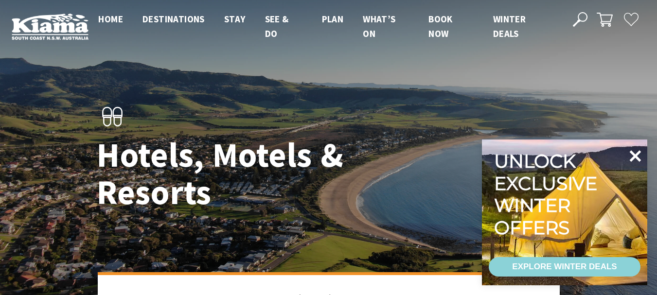
click at [637, 155] on icon at bounding box center [636, 156] width 12 height 12
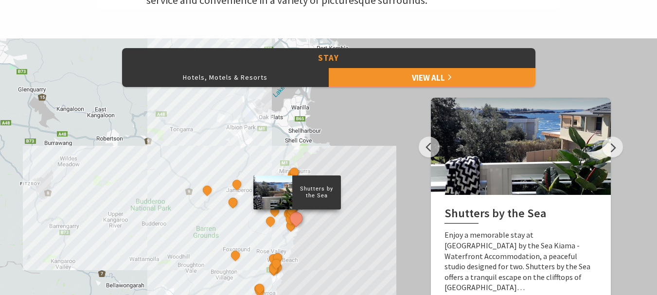
scroll to position [438, 0]
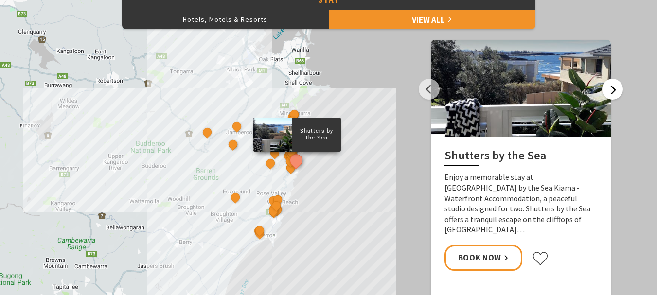
click at [616, 88] on button "Next" at bounding box center [612, 89] width 21 height 21
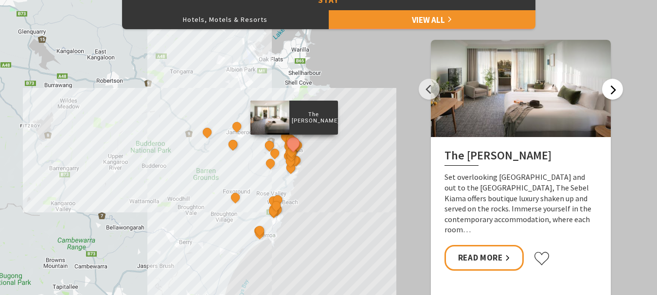
click at [616, 88] on button "Next" at bounding box center [612, 89] width 21 height 21
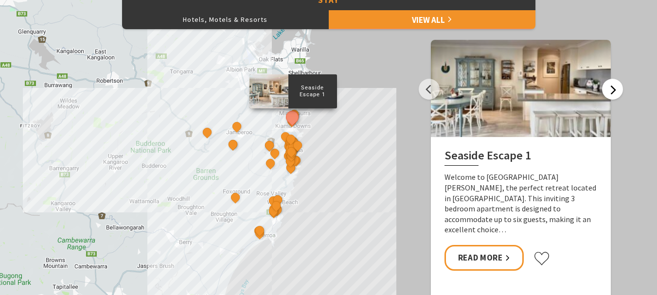
click at [616, 88] on button "Next" at bounding box center [612, 89] width 21 height 21
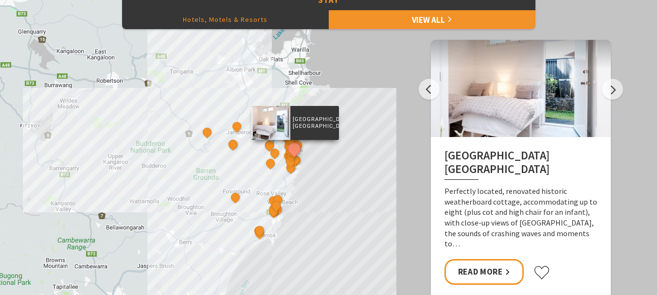
click at [246, 21] on button "Hotels, Motels & Resorts" at bounding box center [225, 19] width 207 height 19
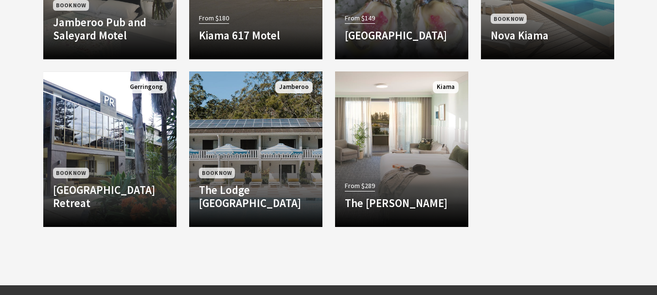
scroll to position [1021, 0]
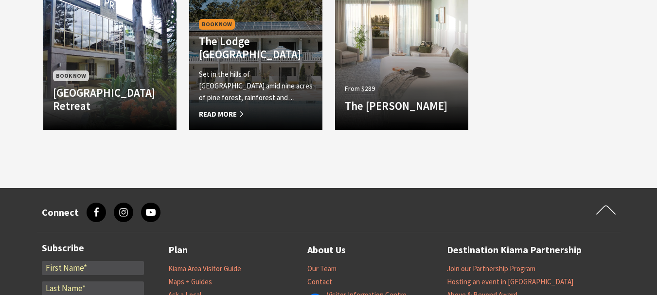
click at [271, 45] on h4 "The Lodge [GEOGRAPHIC_DATA]" at bounding box center [256, 48] width 114 height 27
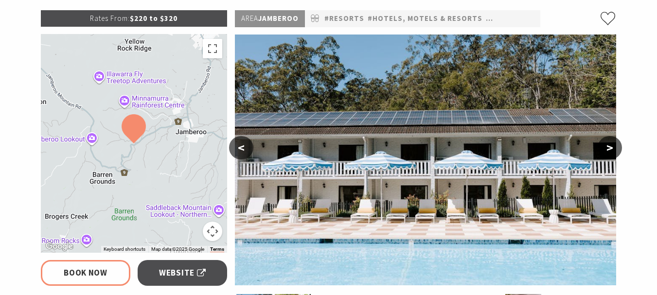
select select "3"
select select "2"
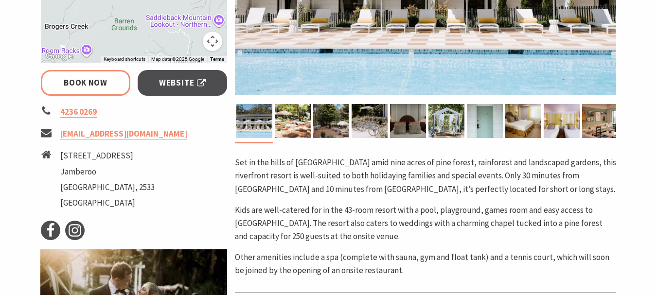
scroll to position [340, 0]
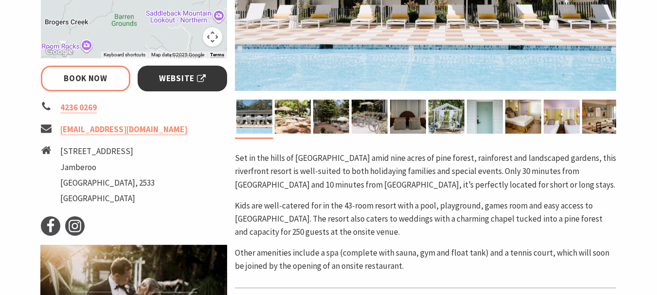
click at [186, 79] on span "Website" at bounding box center [182, 78] width 47 height 13
select select "3"
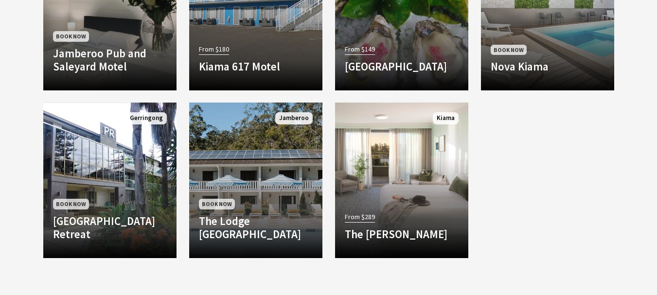
scroll to position [818, 0]
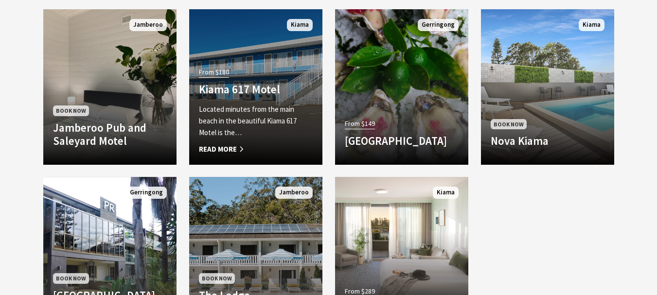
click at [235, 96] on h4 "Kiama 617 Motel" at bounding box center [256, 90] width 114 height 14
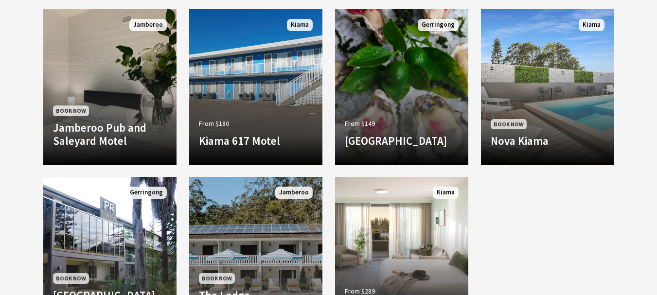
scroll to position [818, 0]
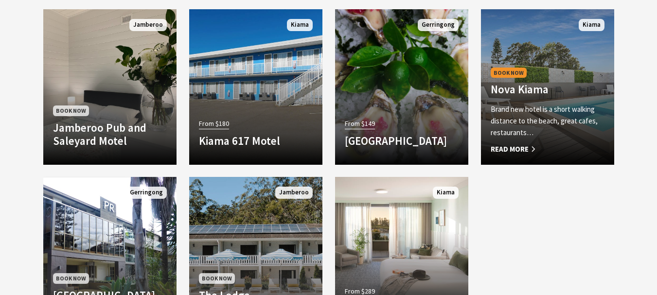
click at [527, 116] on p "Brand new hotel is a short walking distance to the beach, great cafes, restaura…" at bounding box center [548, 121] width 114 height 35
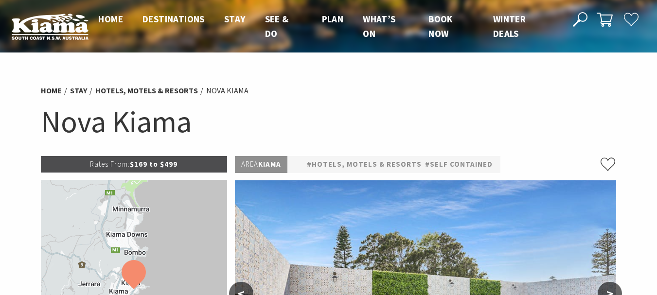
select select "3"
select select "2"
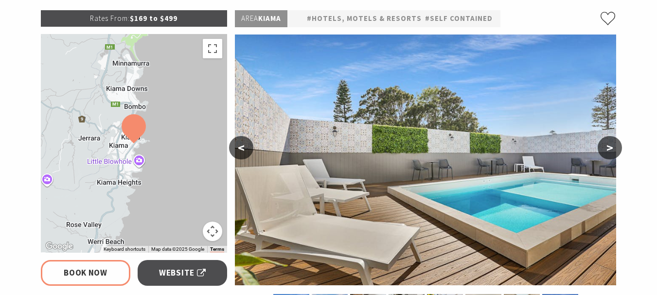
click at [613, 149] on button ">" at bounding box center [610, 147] width 24 height 23
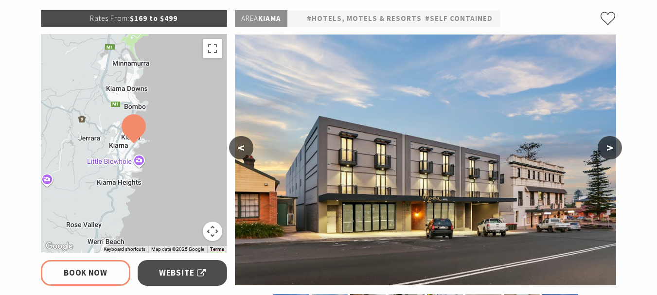
click at [613, 149] on button ">" at bounding box center [610, 147] width 24 height 23
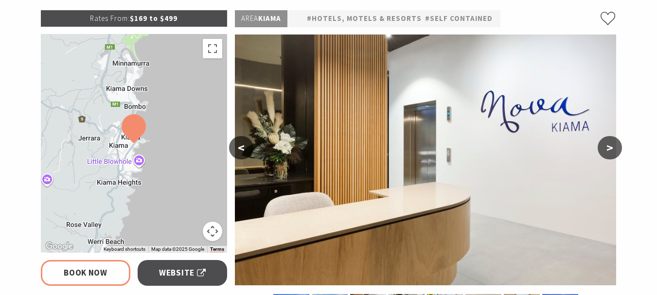
click at [613, 149] on button ">" at bounding box center [610, 147] width 24 height 23
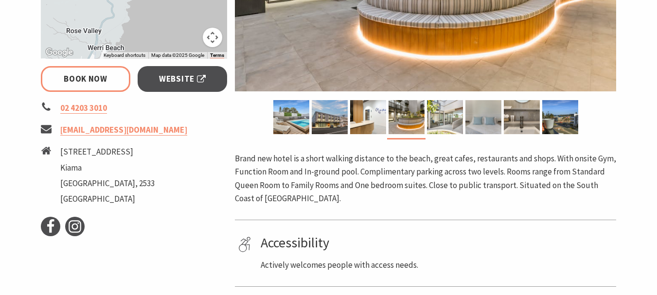
scroll to position [340, 0]
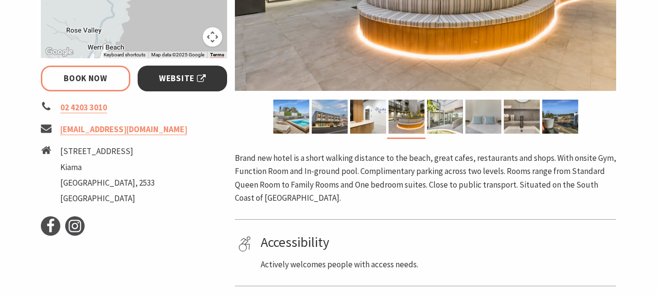
click at [179, 84] on span "Website" at bounding box center [182, 78] width 47 height 13
select select "3"
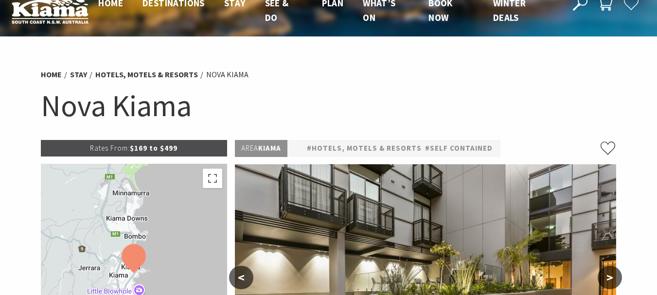
scroll to position [0, 0]
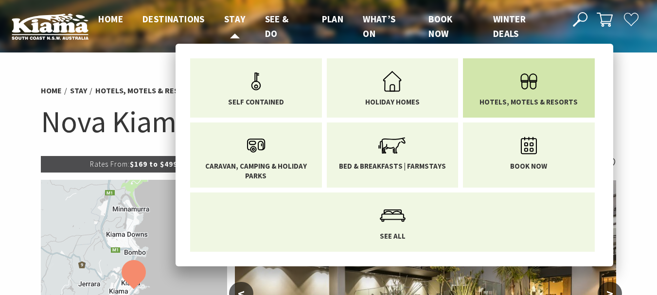
click at [540, 84] on icon "Main Menu" at bounding box center [529, 82] width 32 height 32
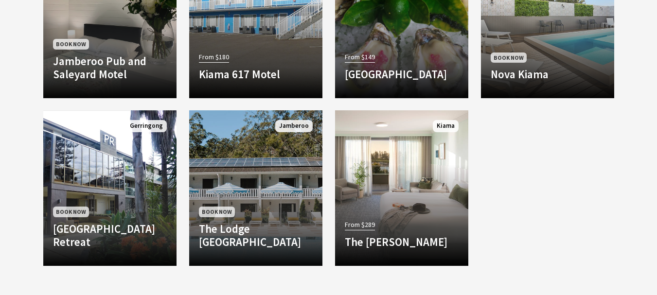
scroll to position [389, 0]
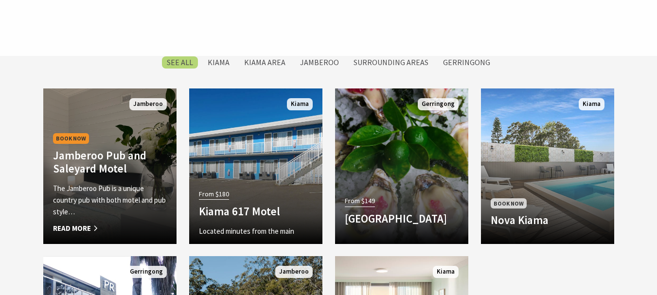
click at [89, 176] on div "Book Now Jamberoo Pub and Saleyard Motel The Jamberoo Pub is a unique country p…" at bounding box center [109, 182] width 133 height 103
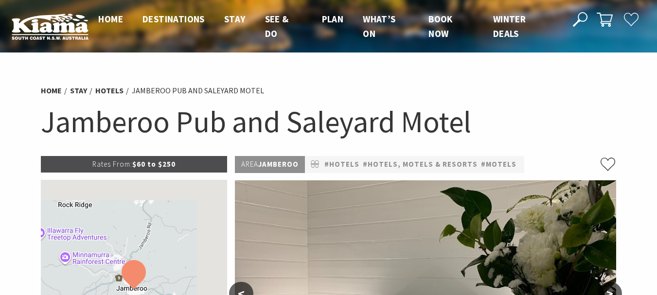
select select "3"
select select "2"
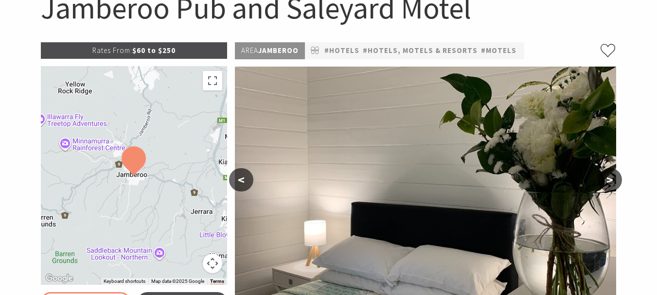
scroll to position [194, 0]
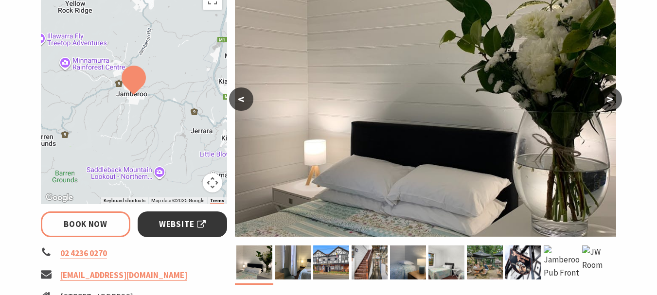
click at [178, 218] on span "Website" at bounding box center [182, 224] width 47 height 13
select select "3"
click at [612, 100] on button ">" at bounding box center [610, 99] width 24 height 23
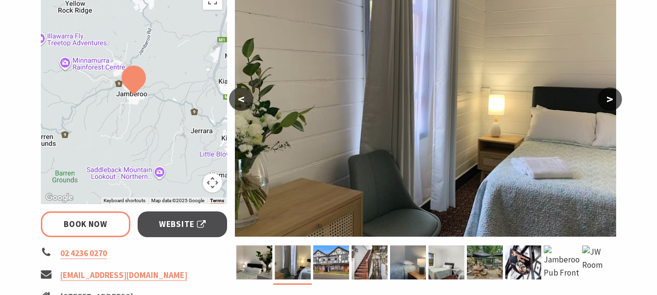
click at [612, 100] on button ">" at bounding box center [610, 99] width 24 height 23
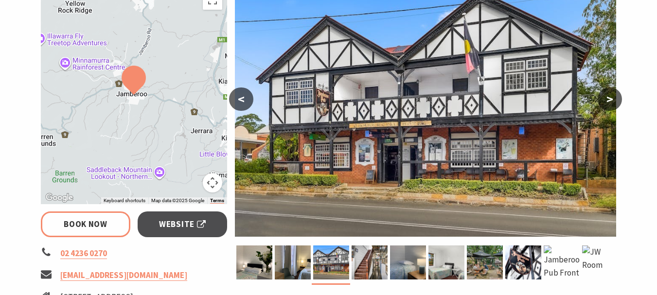
click at [612, 100] on button ">" at bounding box center [610, 99] width 24 height 23
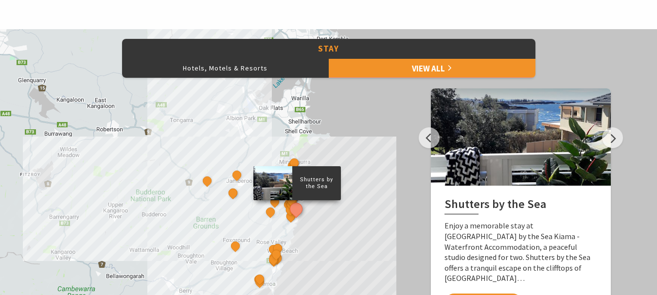
scroll to position [486, 0]
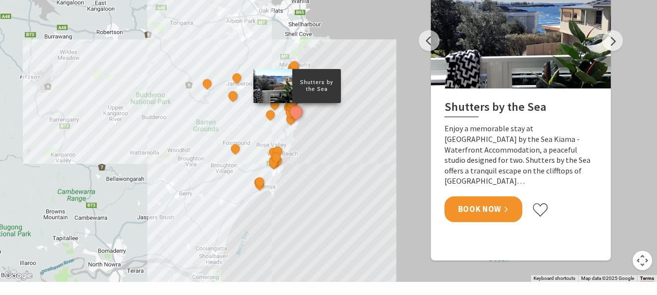
click at [502, 199] on link "Book Now" at bounding box center [483, 209] width 78 height 26
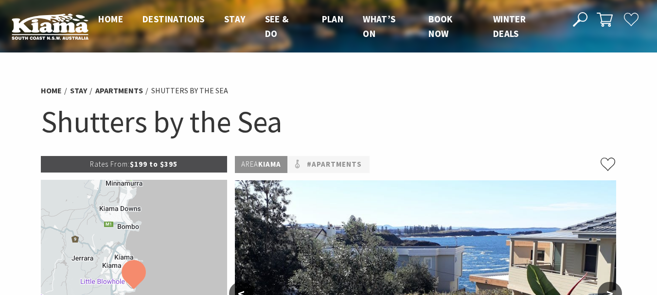
select select "3"
select select "2"
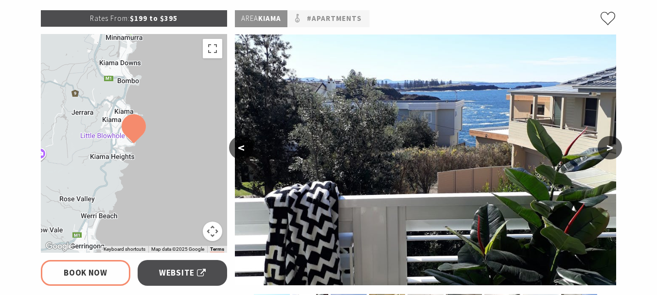
click at [607, 149] on button ">" at bounding box center [610, 147] width 24 height 23
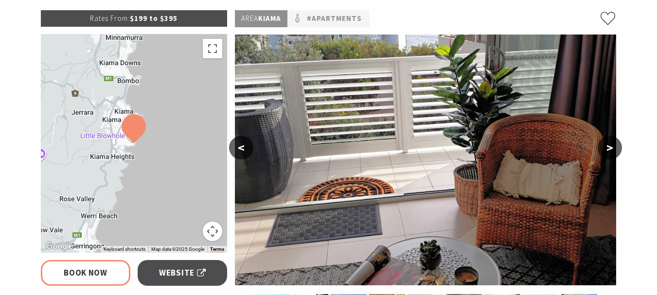
click at [608, 149] on button ">" at bounding box center [610, 147] width 24 height 23
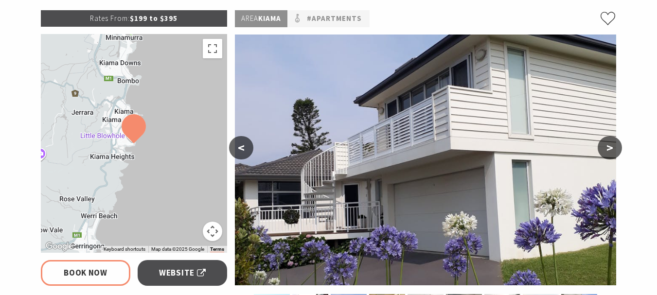
click at [608, 149] on button ">" at bounding box center [610, 147] width 24 height 23
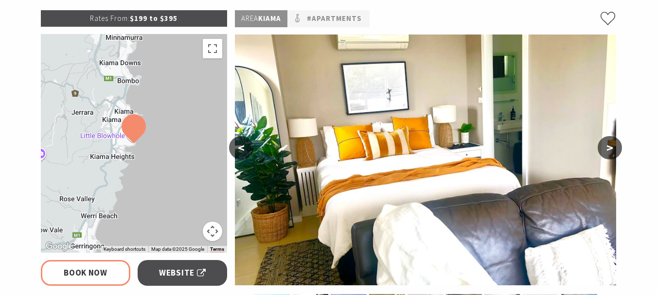
click at [608, 149] on button ">" at bounding box center [610, 147] width 24 height 23
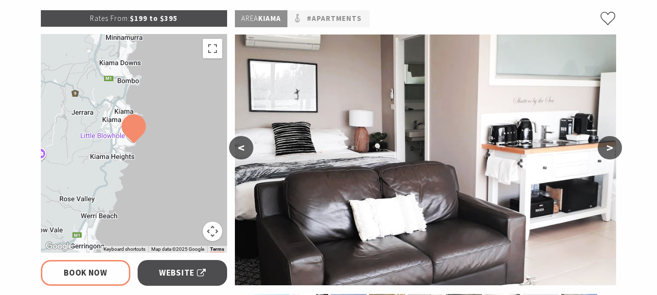
click at [608, 149] on button ">" at bounding box center [610, 147] width 24 height 23
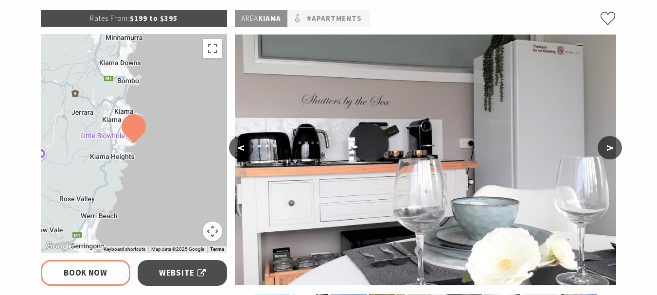
click at [608, 149] on button ">" at bounding box center [610, 147] width 24 height 23
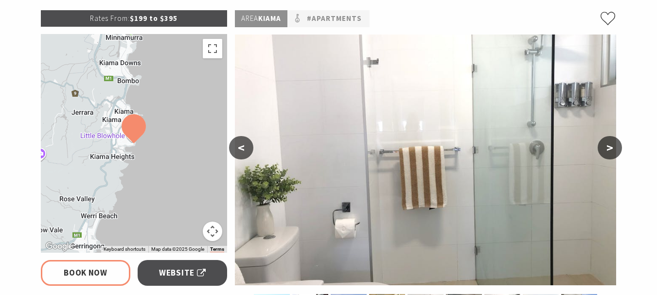
click at [608, 149] on button ">" at bounding box center [610, 147] width 24 height 23
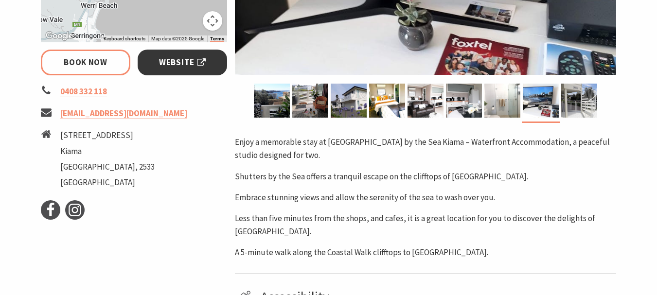
scroll to position [292, 0]
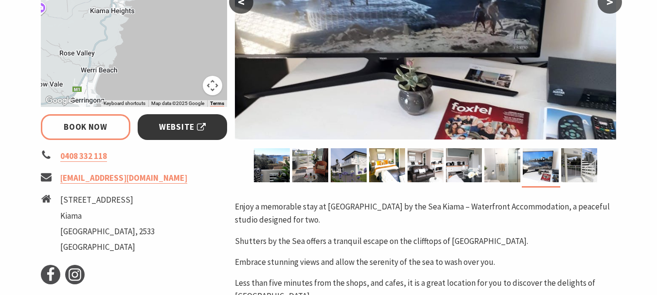
click at [199, 122] on span "Website" at bounding box center [182, 127] width 47 height 13
select select "3"
